Goal: Task Accomplishment & Management: Manage account settings

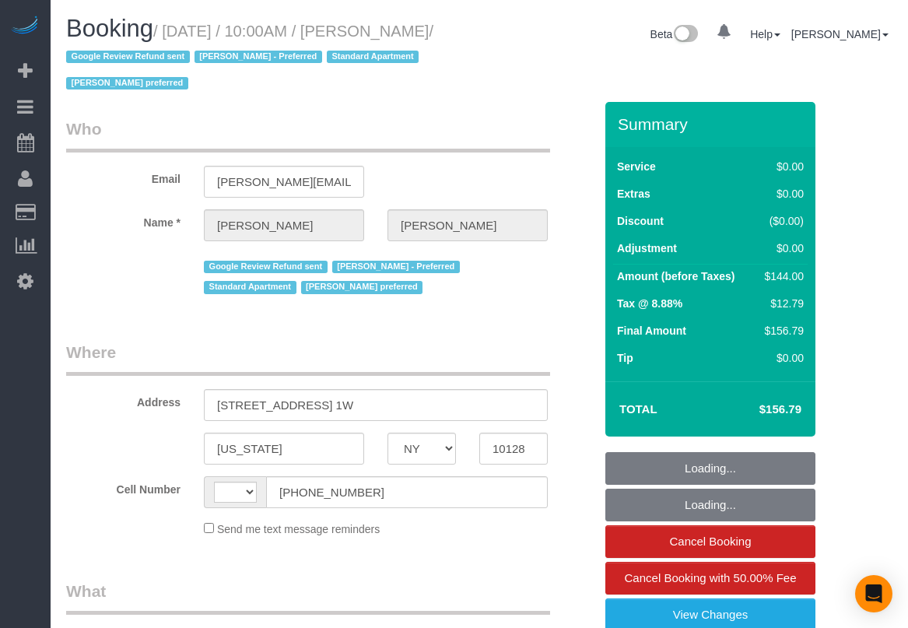
select select "NY"
select select "number:57"
select select "number:70"
select select "number:15"
select select "number:5"
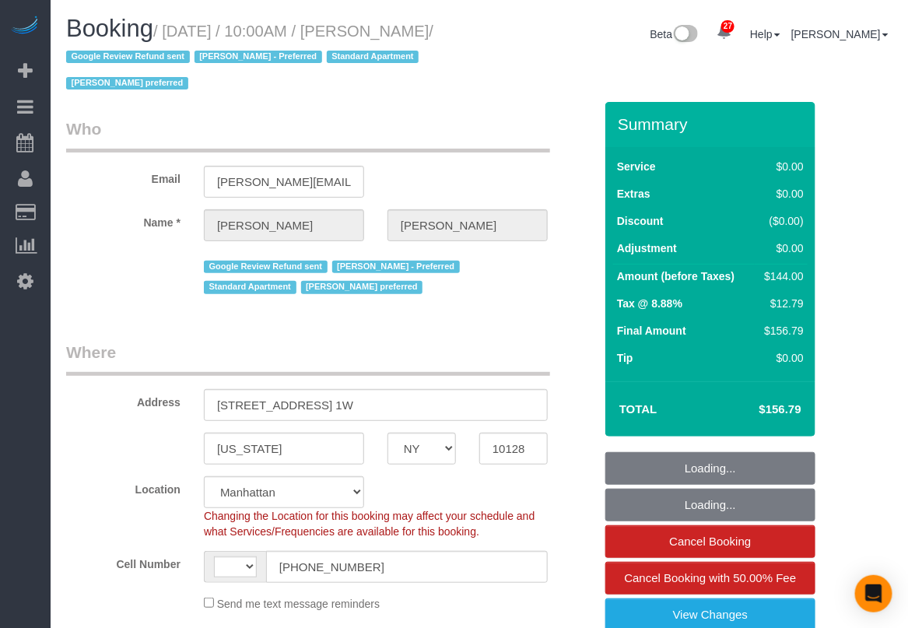
select select "string:US"
select select "object:756"
select select "string:stripe-pm_1Q692k4VGloSiKo7kvhJeVSG"
select select "1"
select select "spot1"
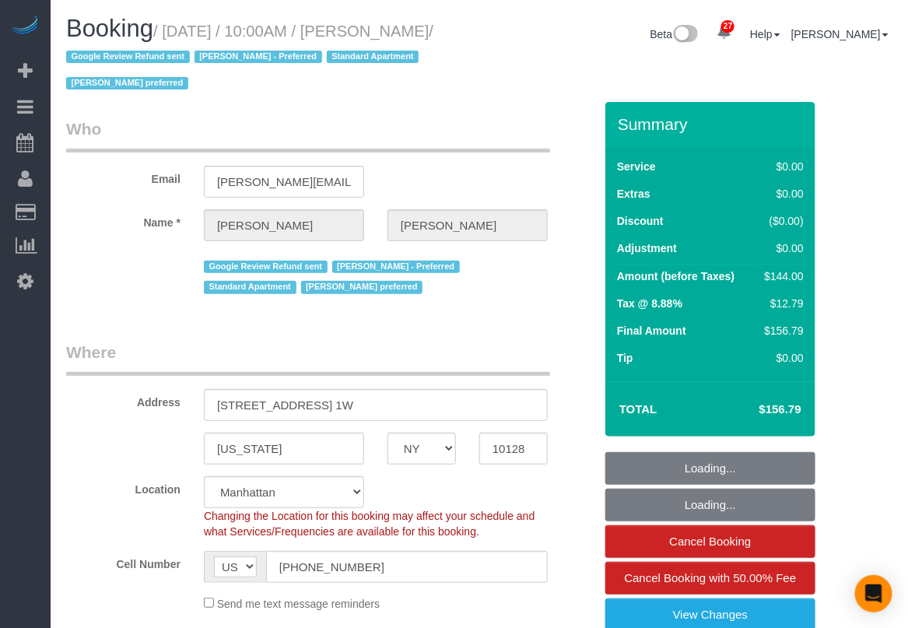
select select "1"
select select "object:1583"
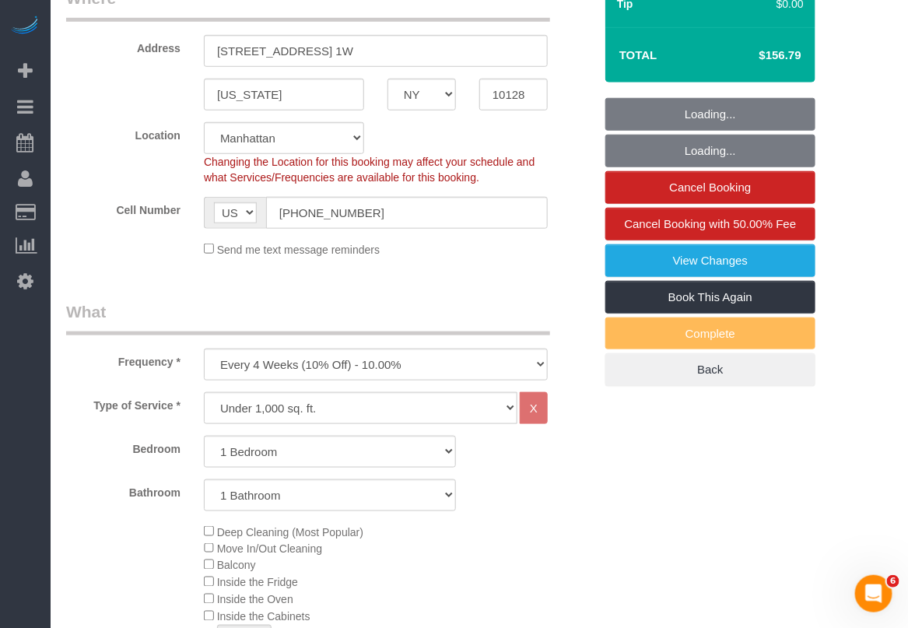
scroll to position [389, 0]
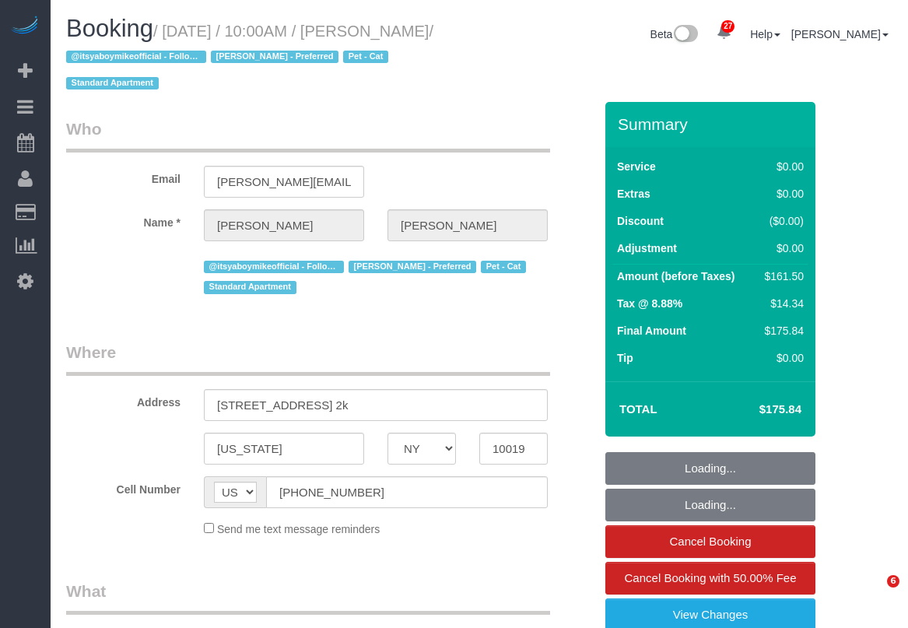
select select "NY"
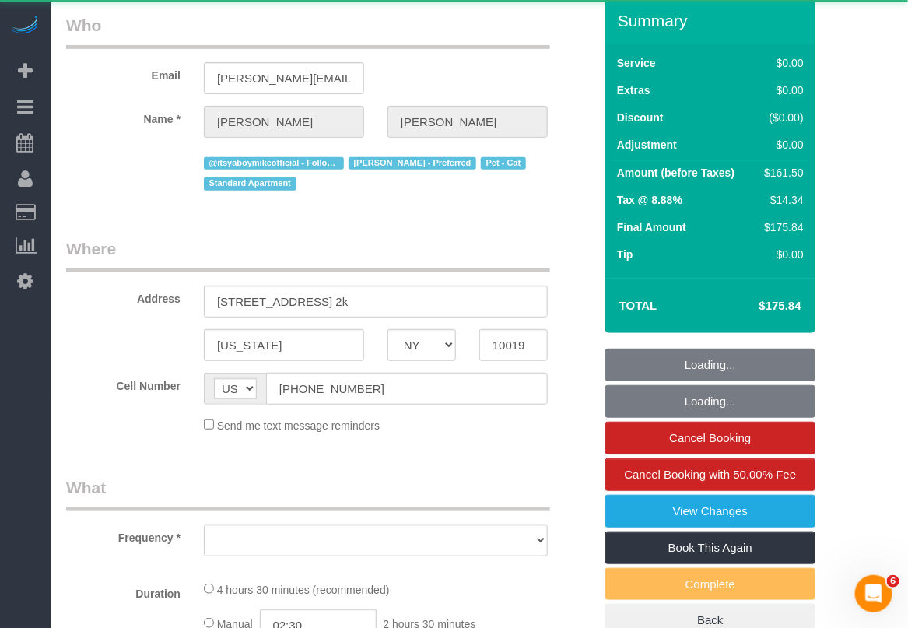
select select "object:5191"
select select "2"
select select "spot91"
select select "number:89"
select select "number:90"
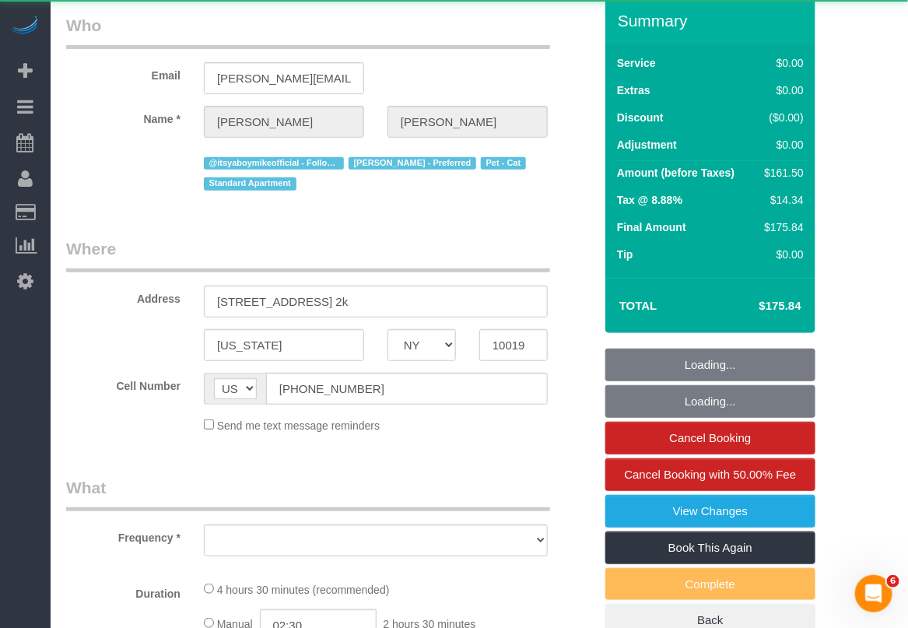
select select "number:14"
select select "number:5"
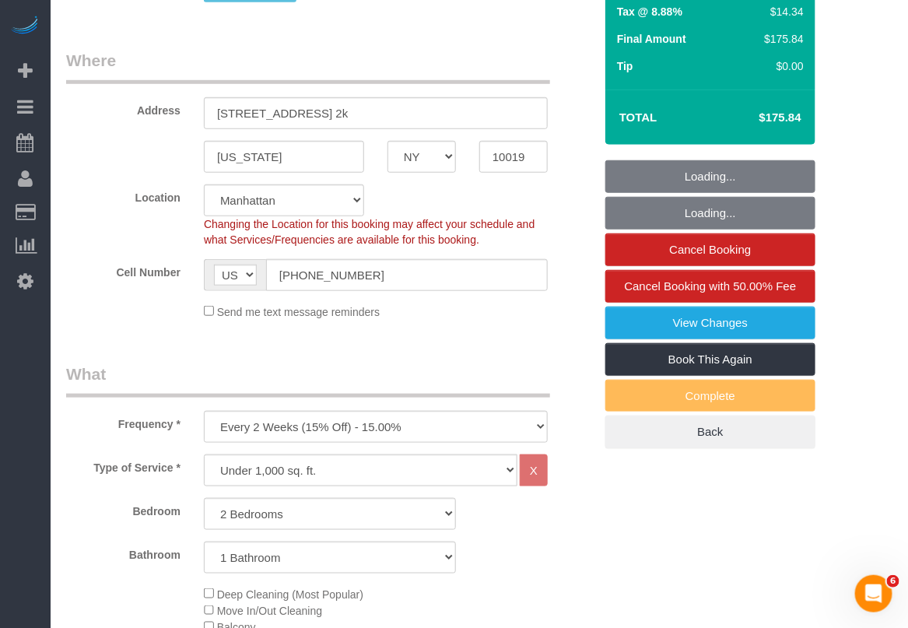
select select "object:5453"
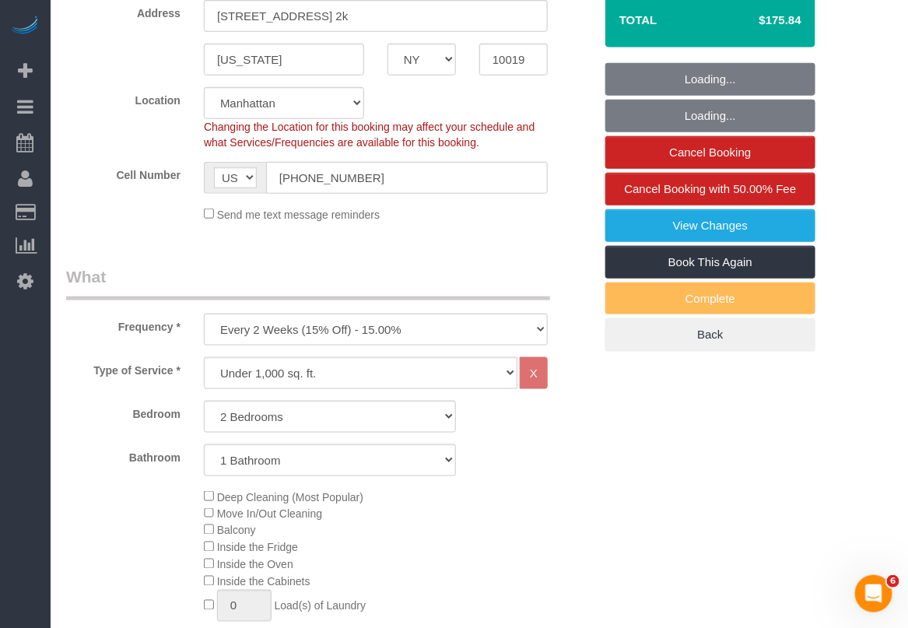
select select "string:stripe-pm_1PL45J4VGloSiKo7EdehRJpi"
select select "2"
